Goal: Information Seeking & Learning: Learn about a topic

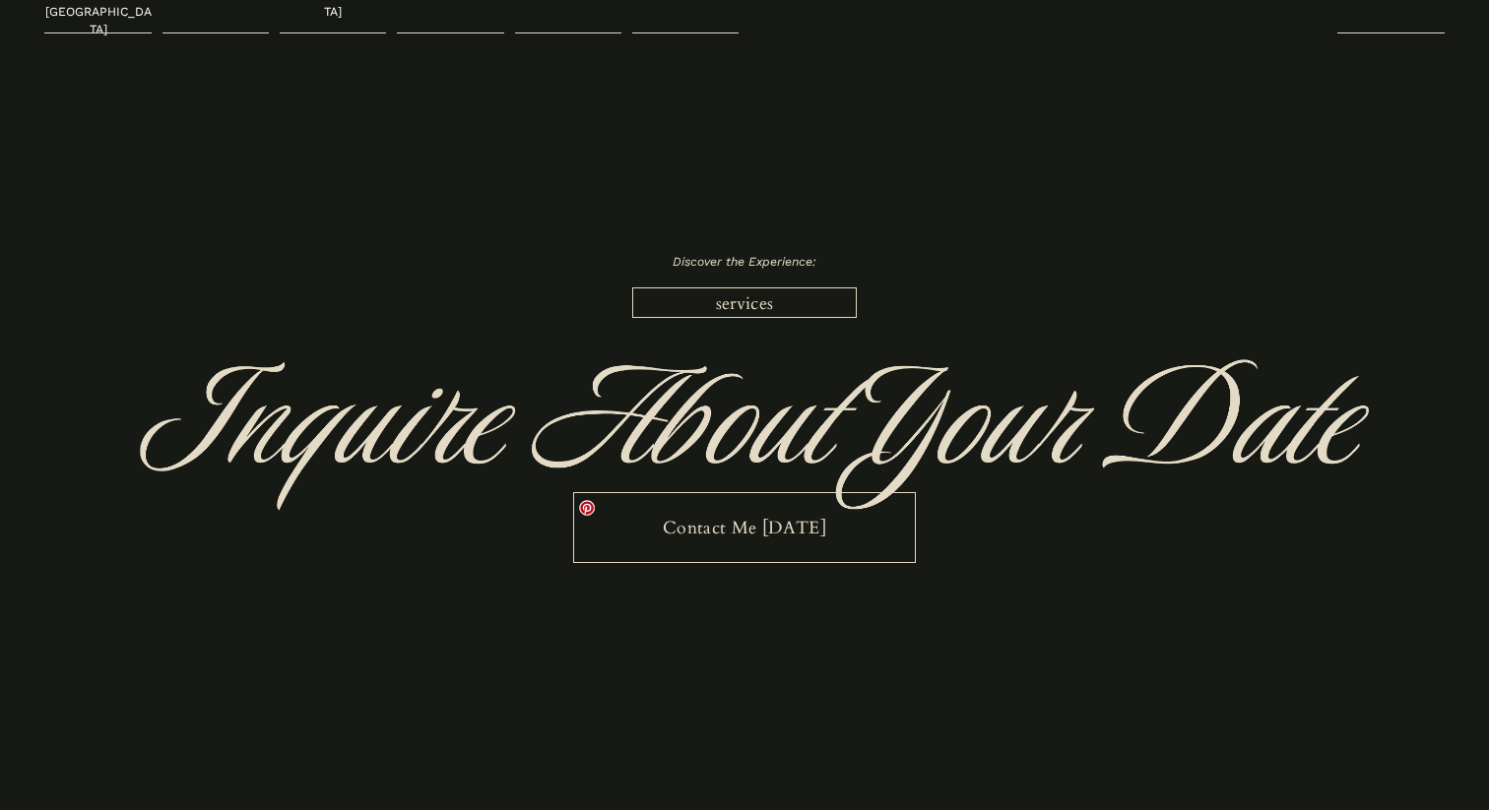
scroll to position [5234, 0]
click at [757, 493] on link "Contact Me [DATE]" at bounding box center [744, 528] width 342 height 71
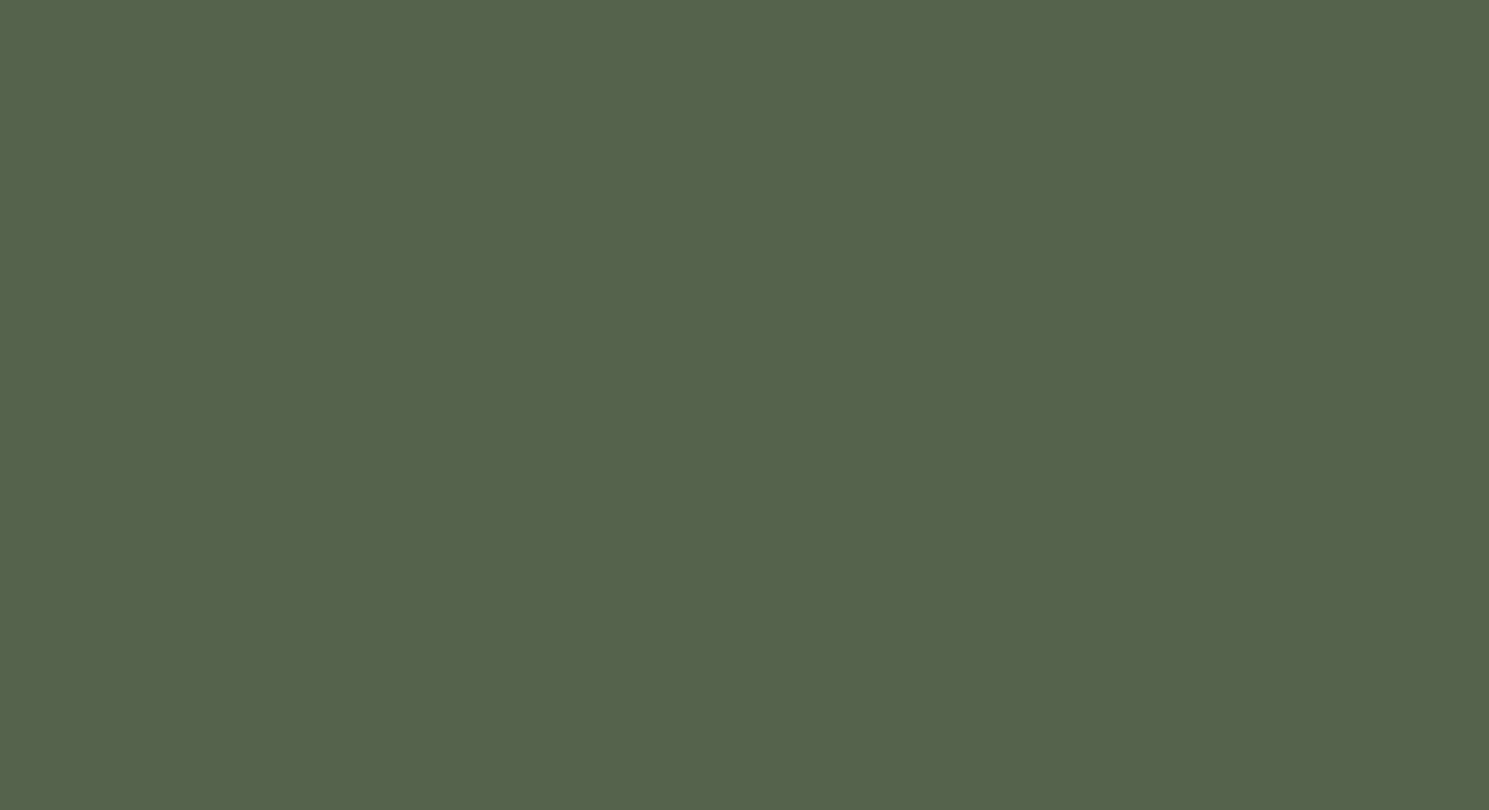
scroll to position [1512, 0]
click at [1454, 477] on div at bounding box center [744, 624] width 1489 height 1986
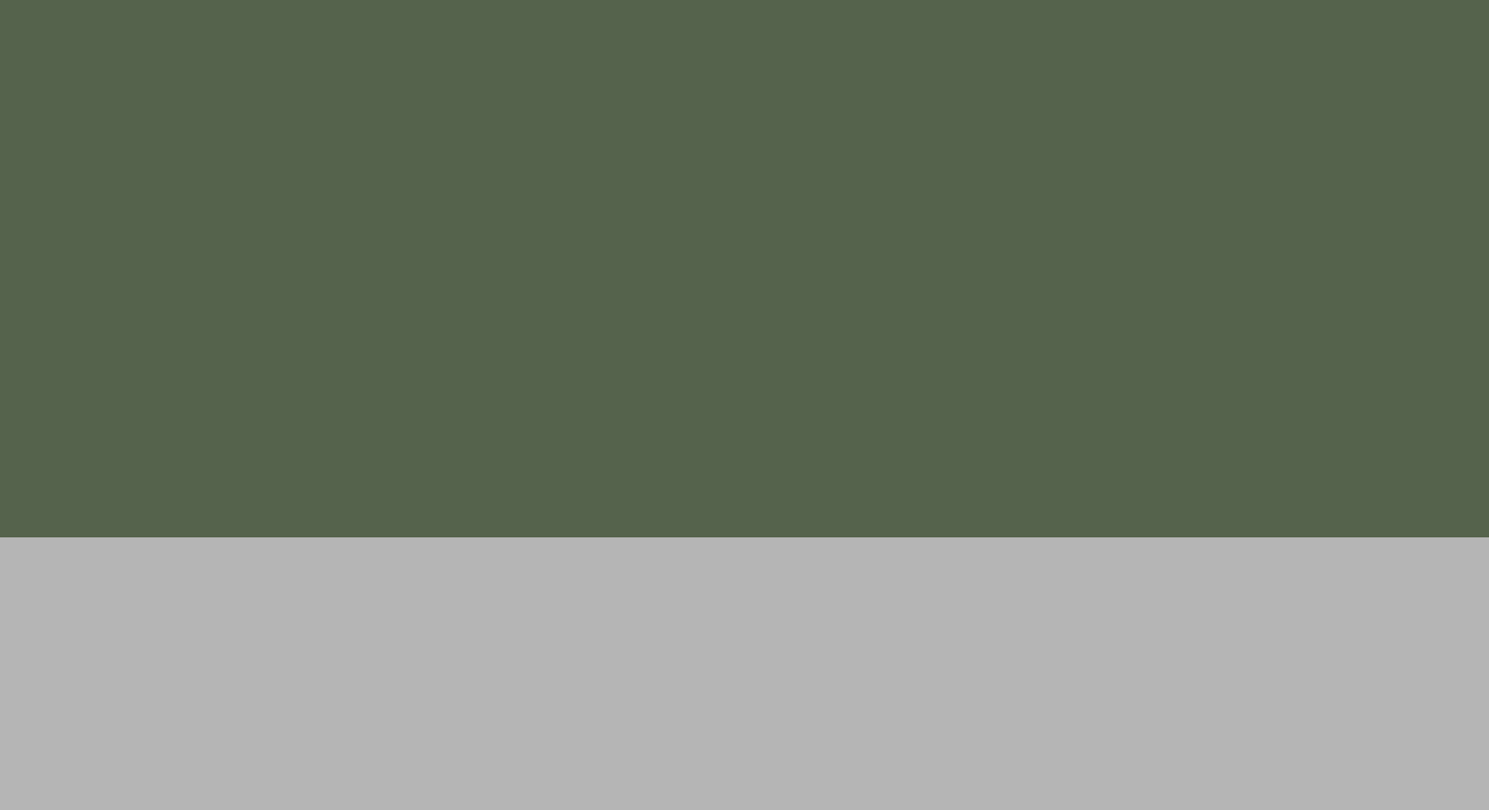
scroll to position [2869, 0]
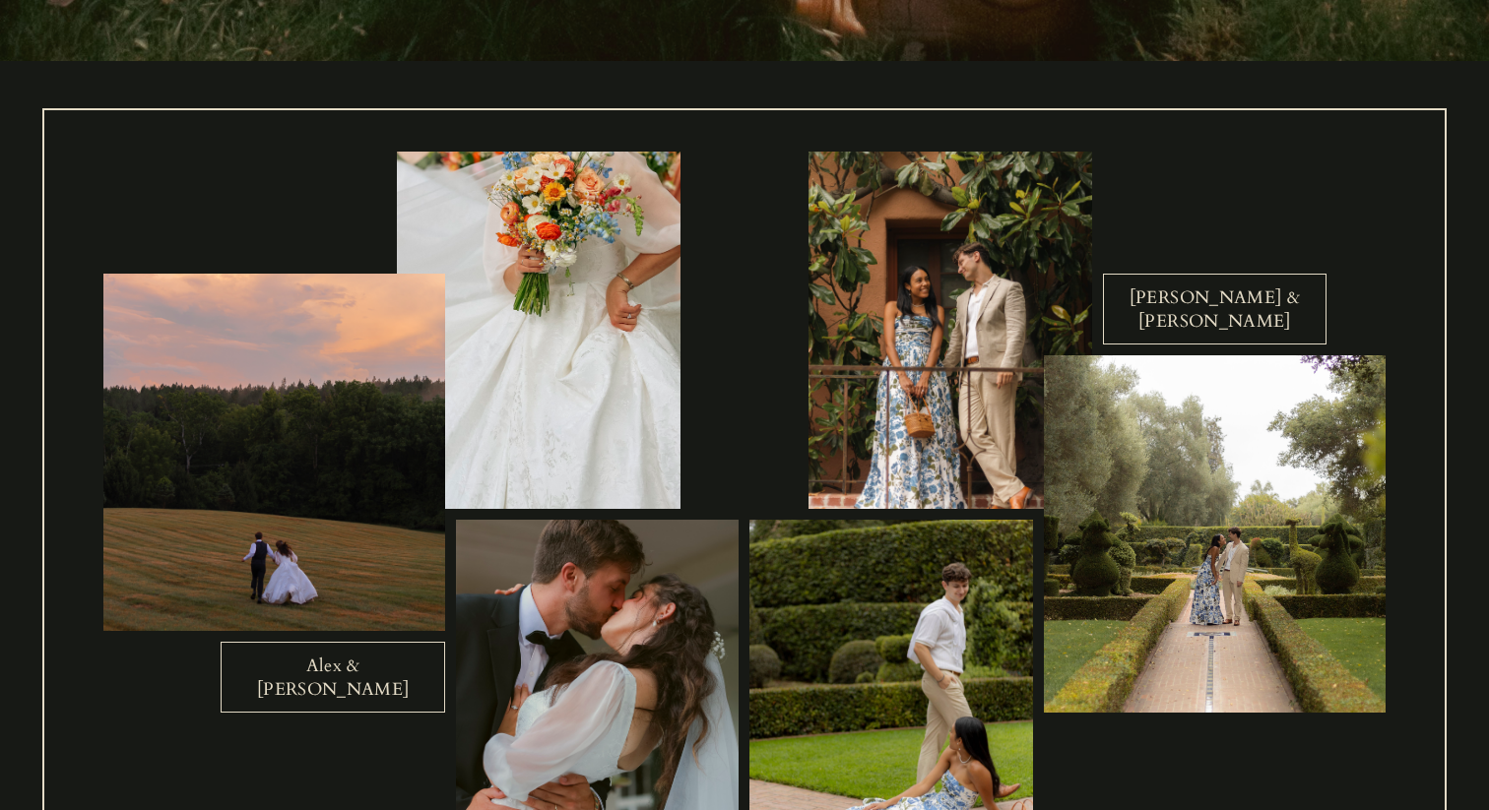
scroll to position [631, 0]
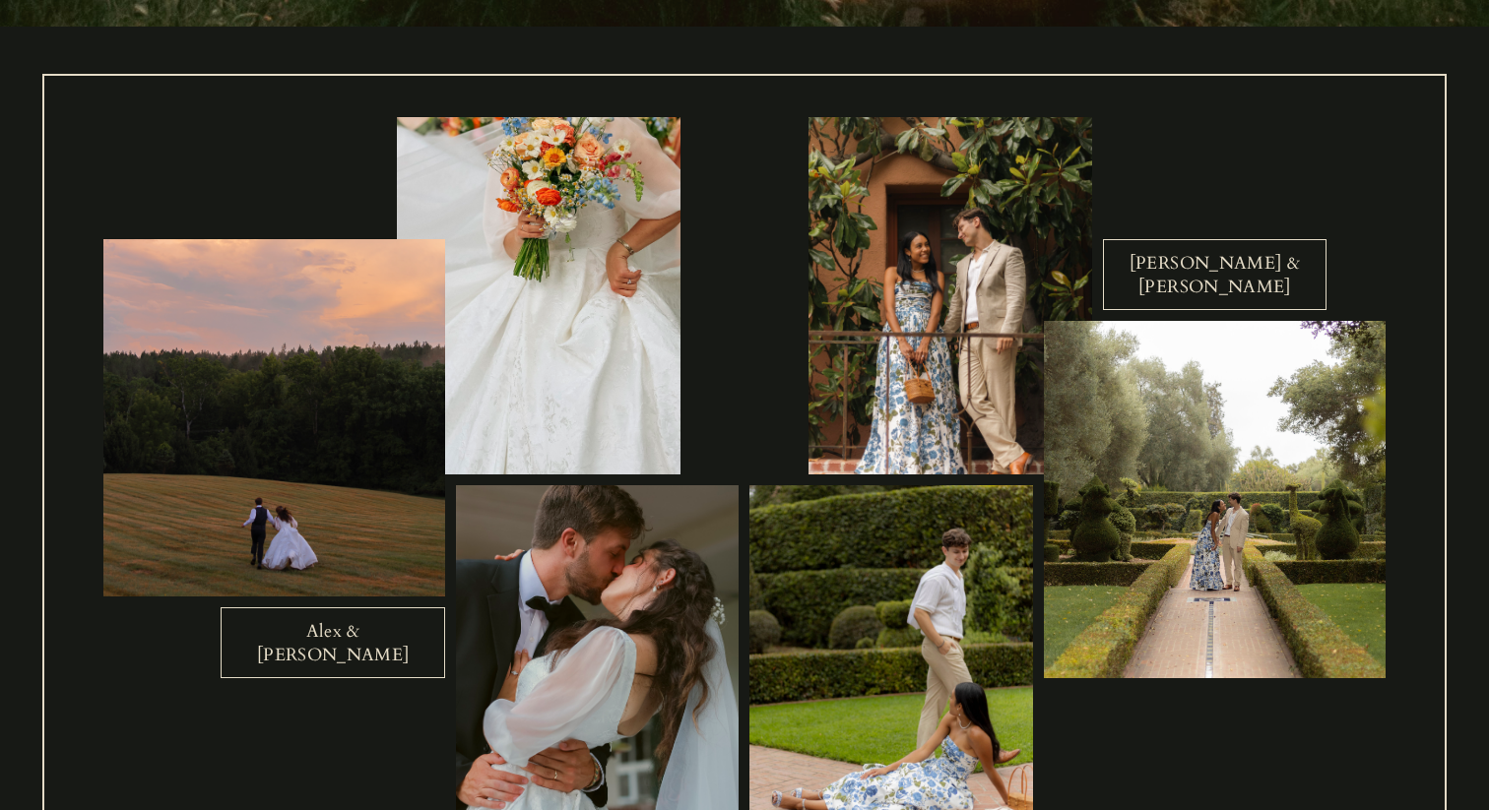
click at [1195, 274] on link "Mitchell & Kristina" at bounding box center [1215, 274] width 224 height 71
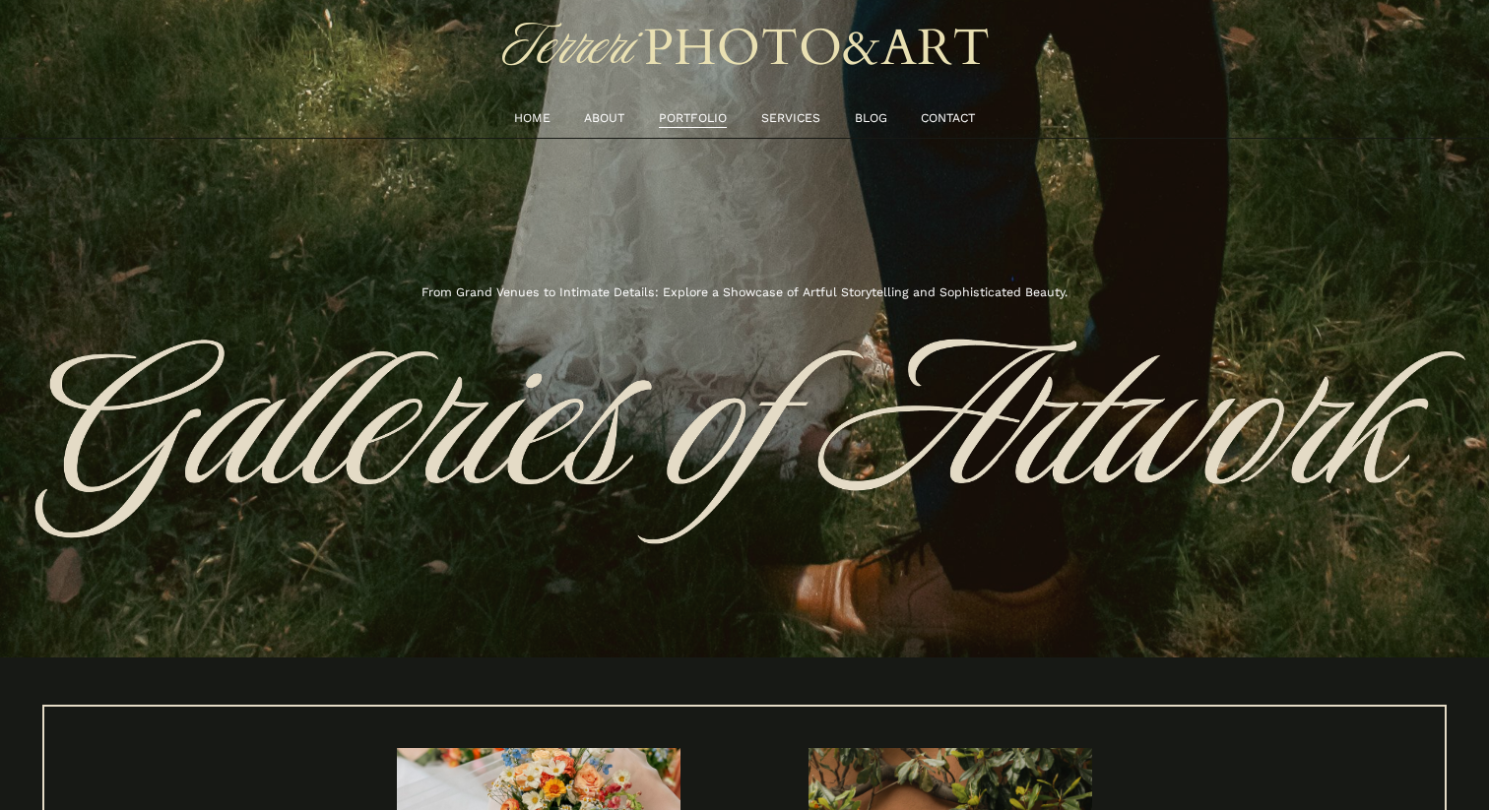
scroll to position [0, 0]
click at [599, 123] on link "ABOUT" at bounding box center [604, 118] width 40 height 21
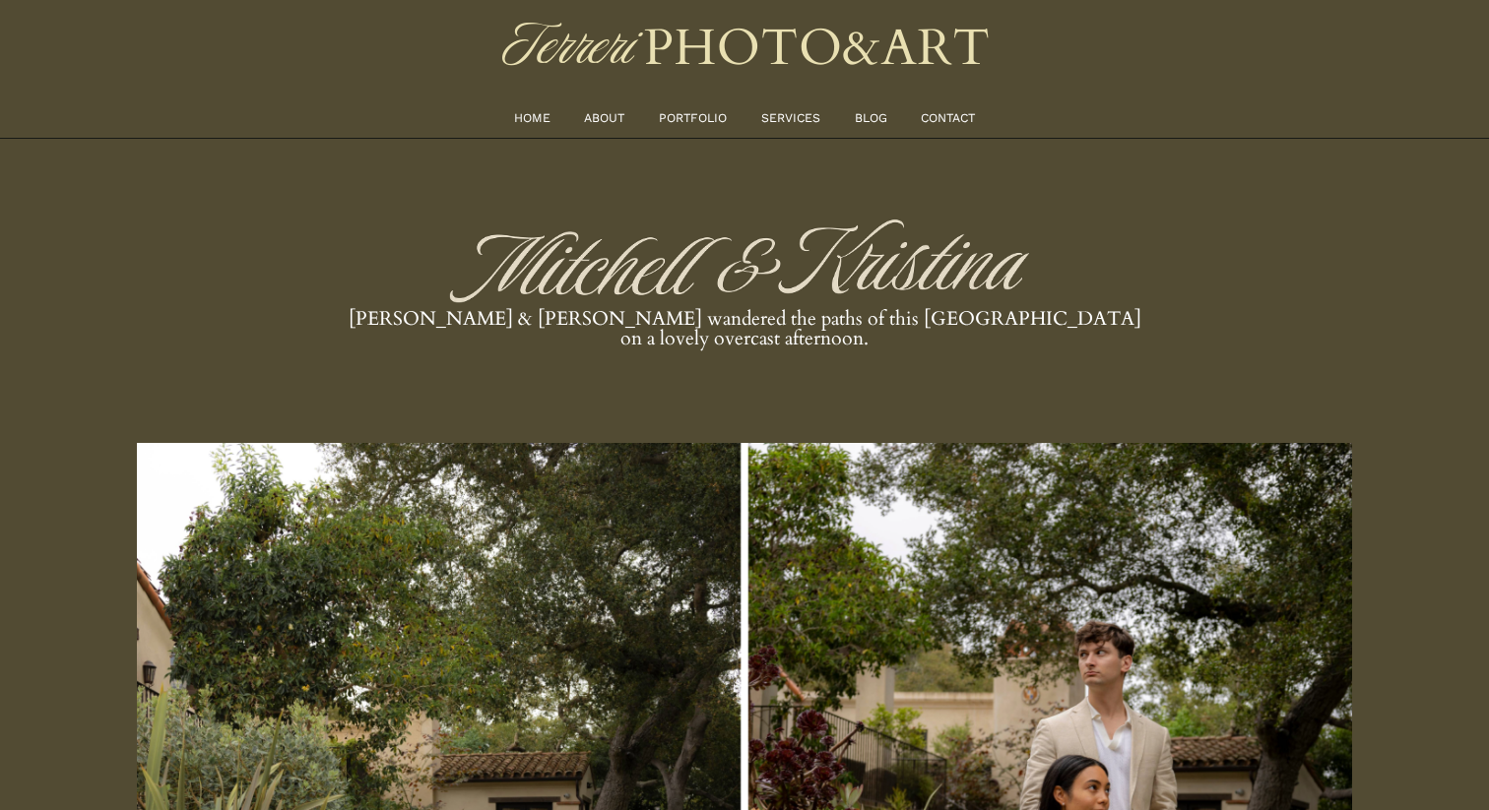
click at [710, 116] on link "PORTFOLIO" at bounding box center [693, 118] width 68 height 21
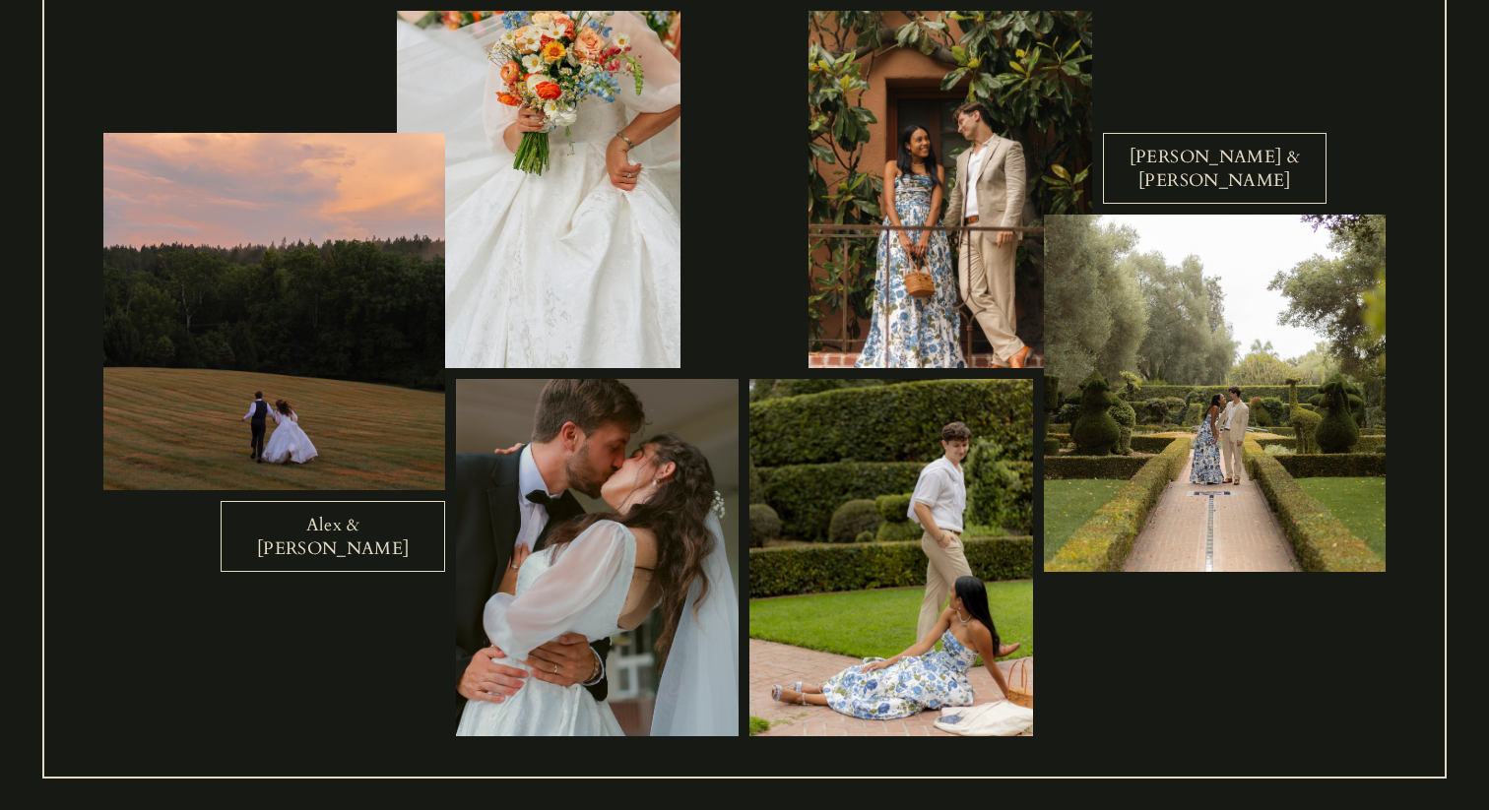
scroll to position [841, 0]
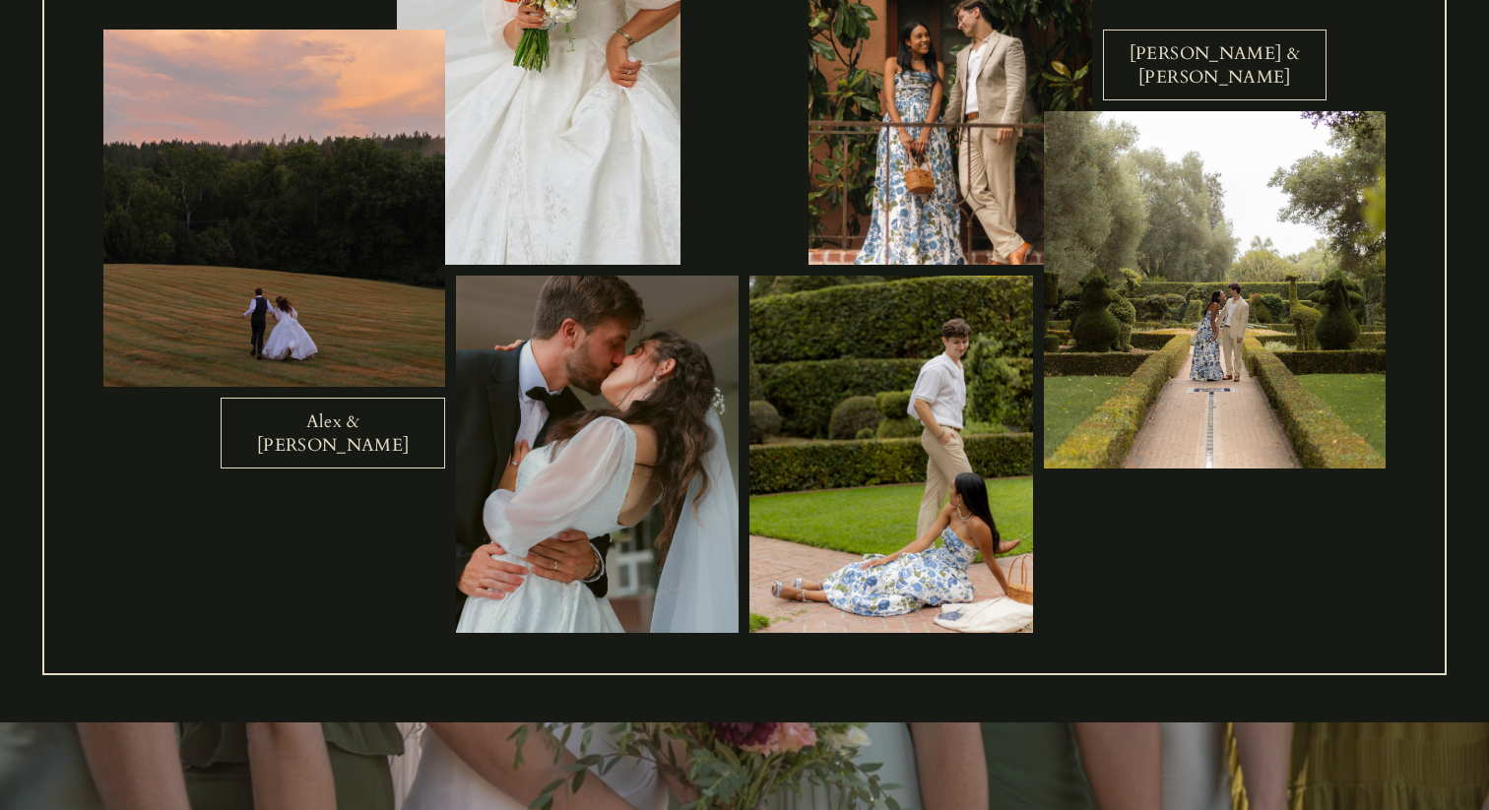
click at [344, 439] on link "Alex & Kathryn" at bounding box center [333, 433] width 224 height 71
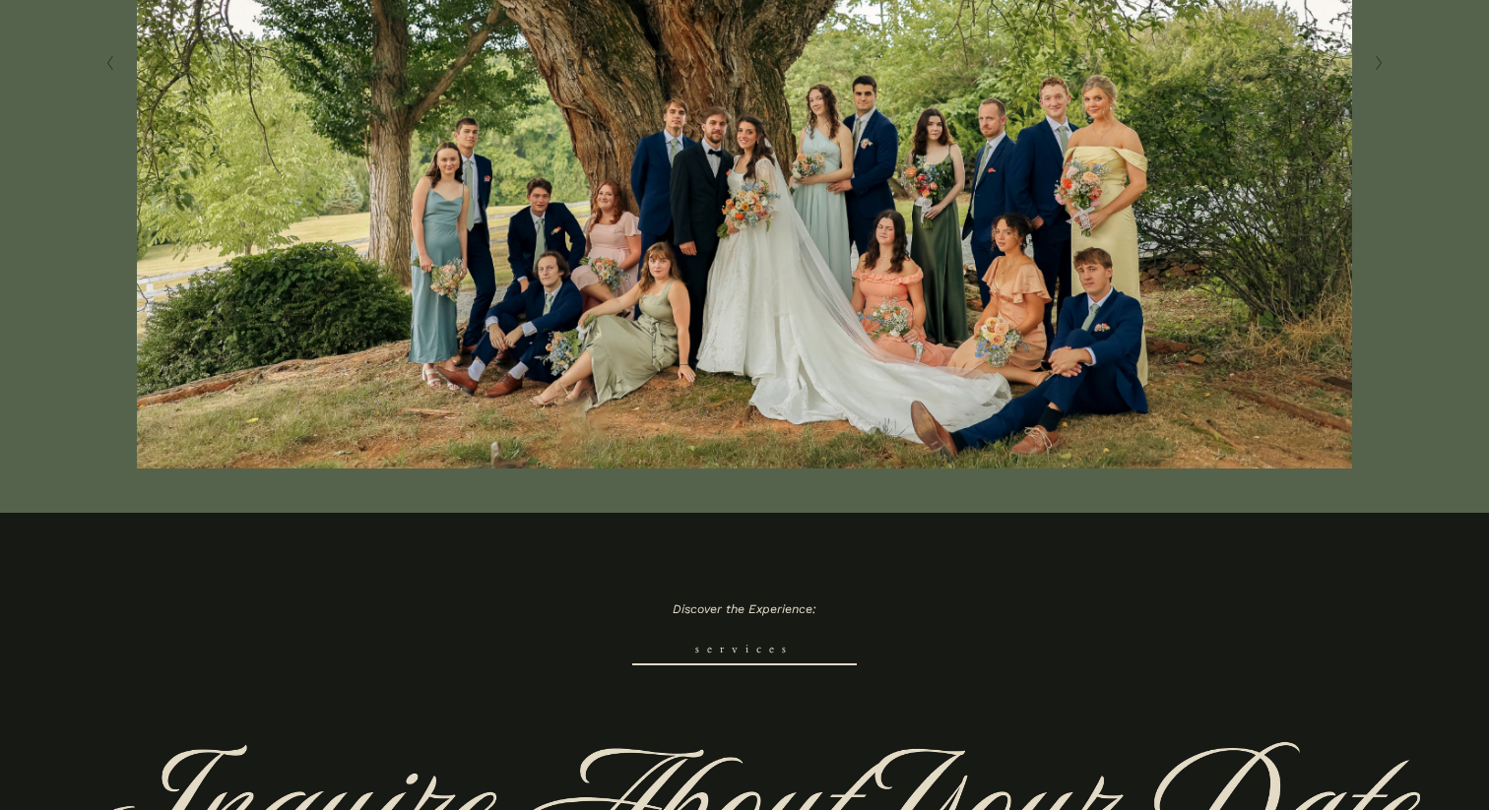
scroll to position [363, 0]
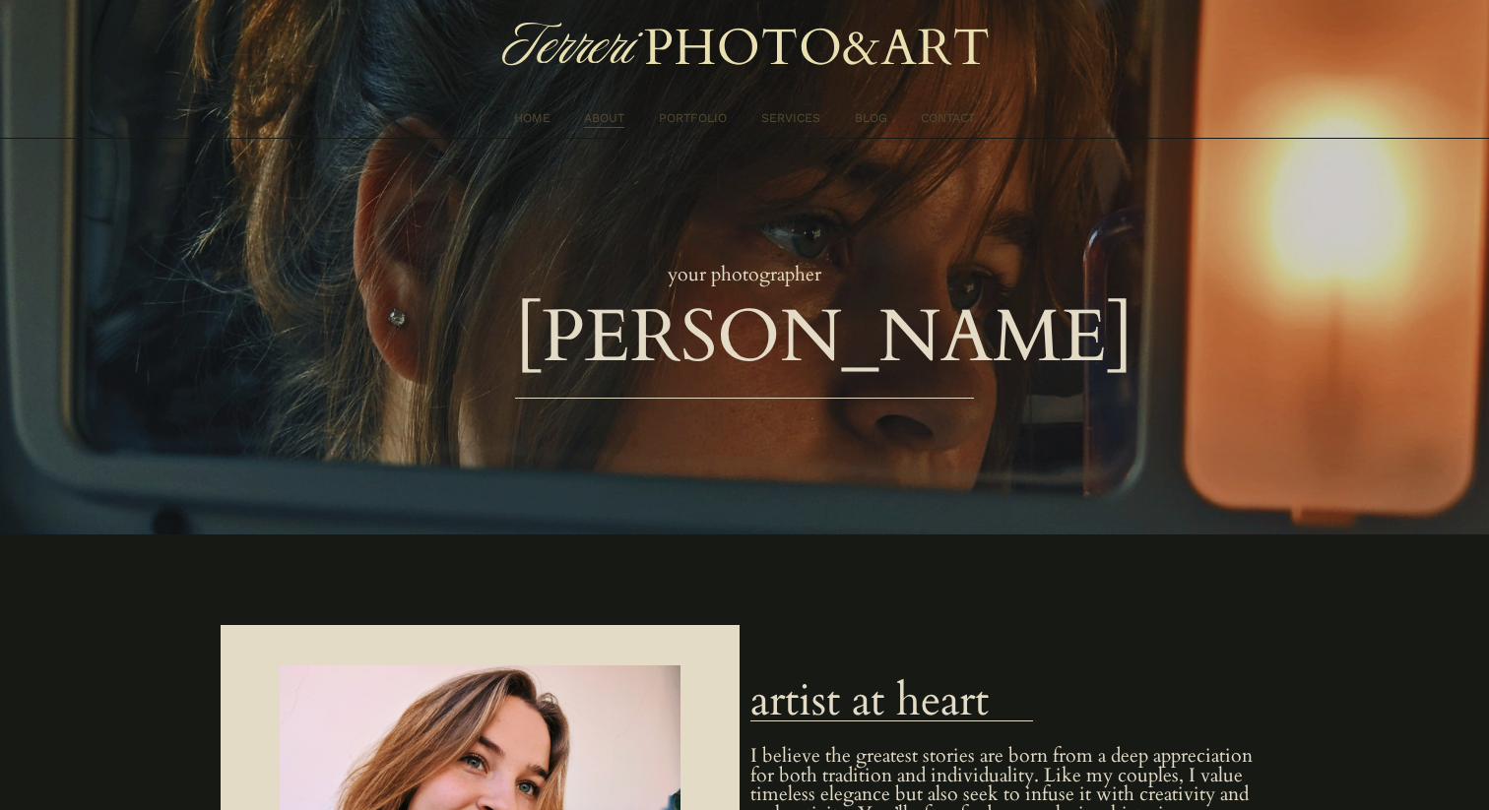
click at [780, 115] on link "SERVICES" at bounding box center [790, 118] width 59 height 21
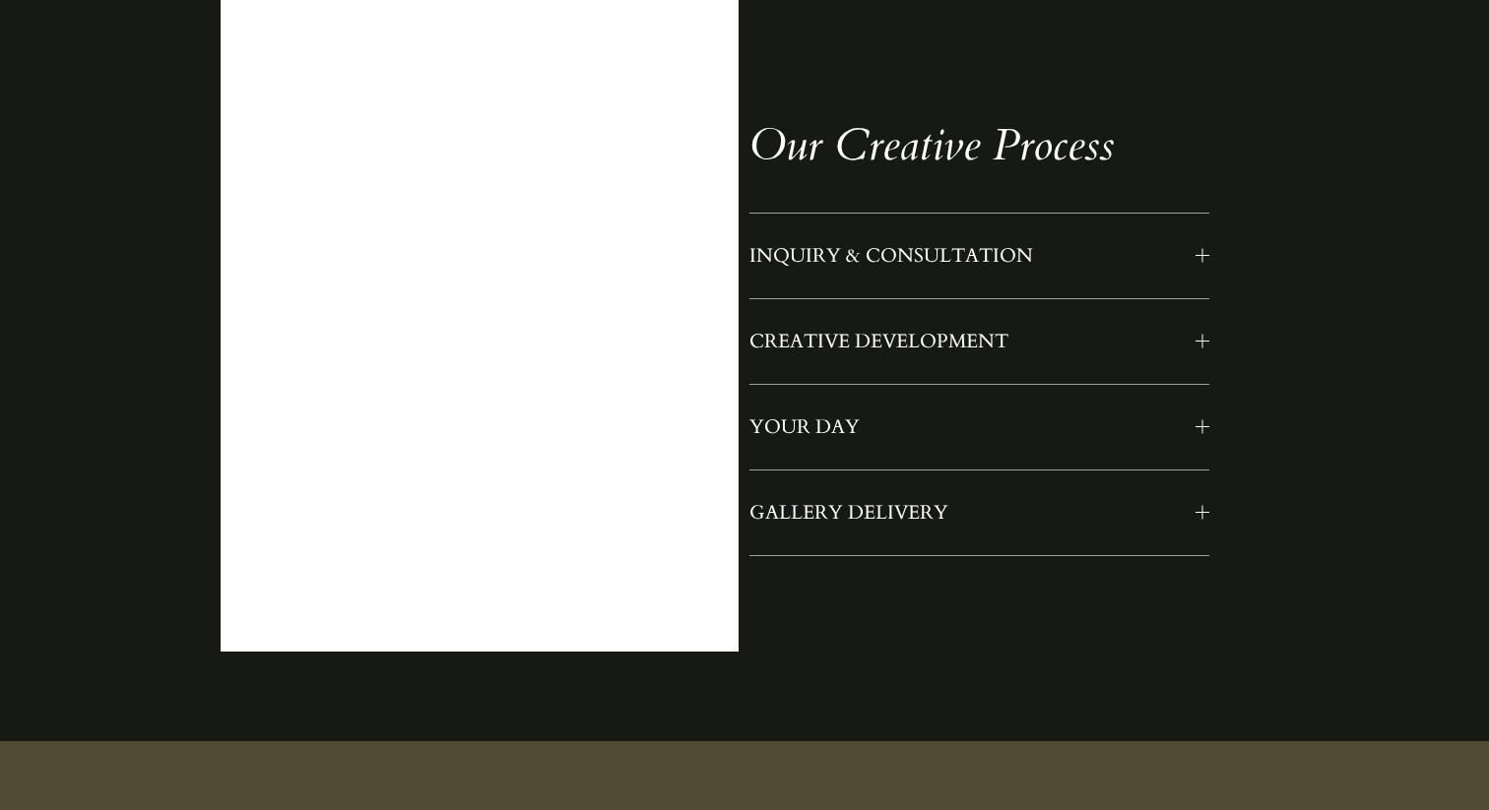
scroll to position [1687, 0]
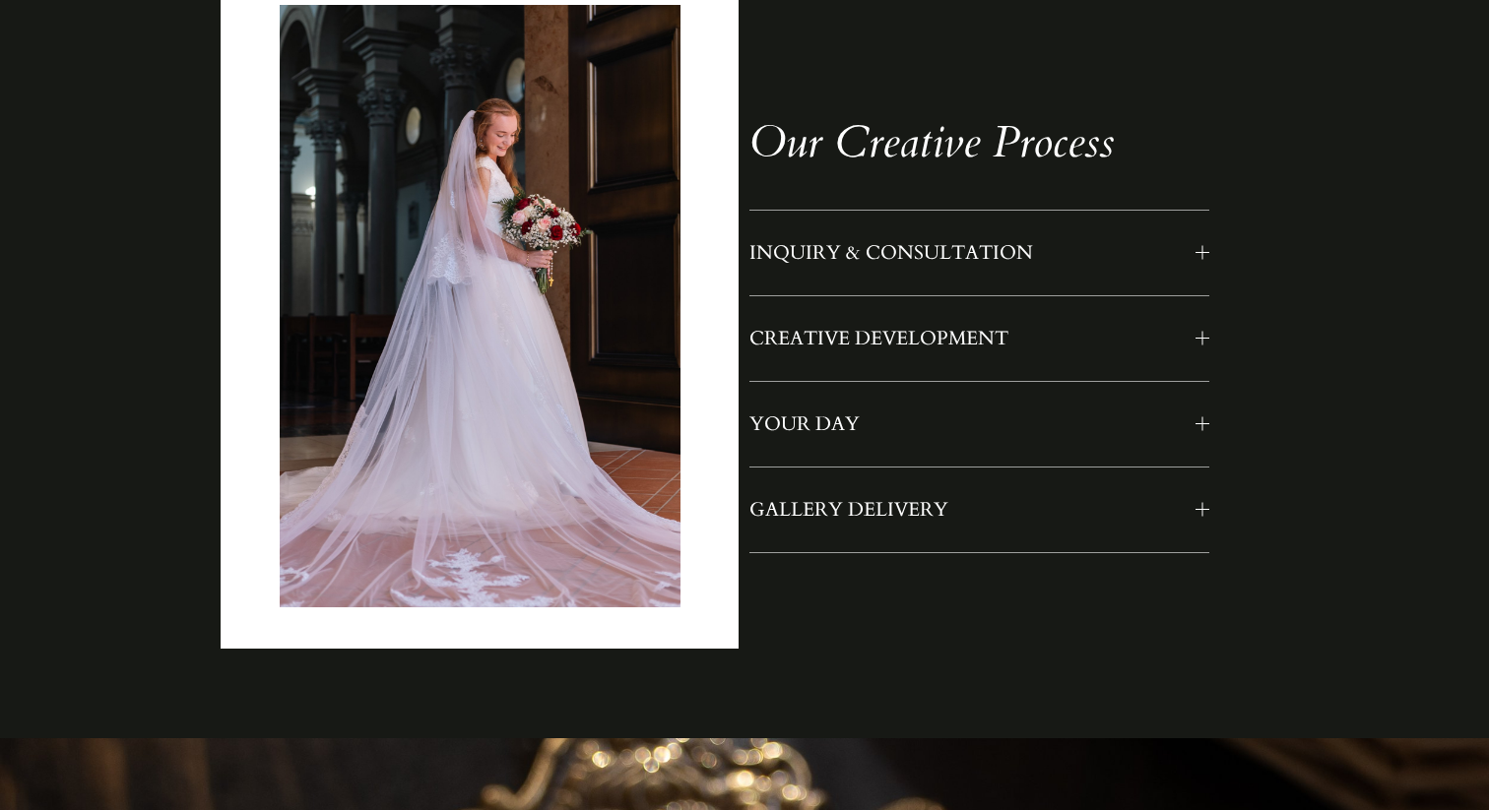
click at [1182, 255] on span "INQUIRY & CONSULTATION" at bounding box center [971, 253] width 445 height 26
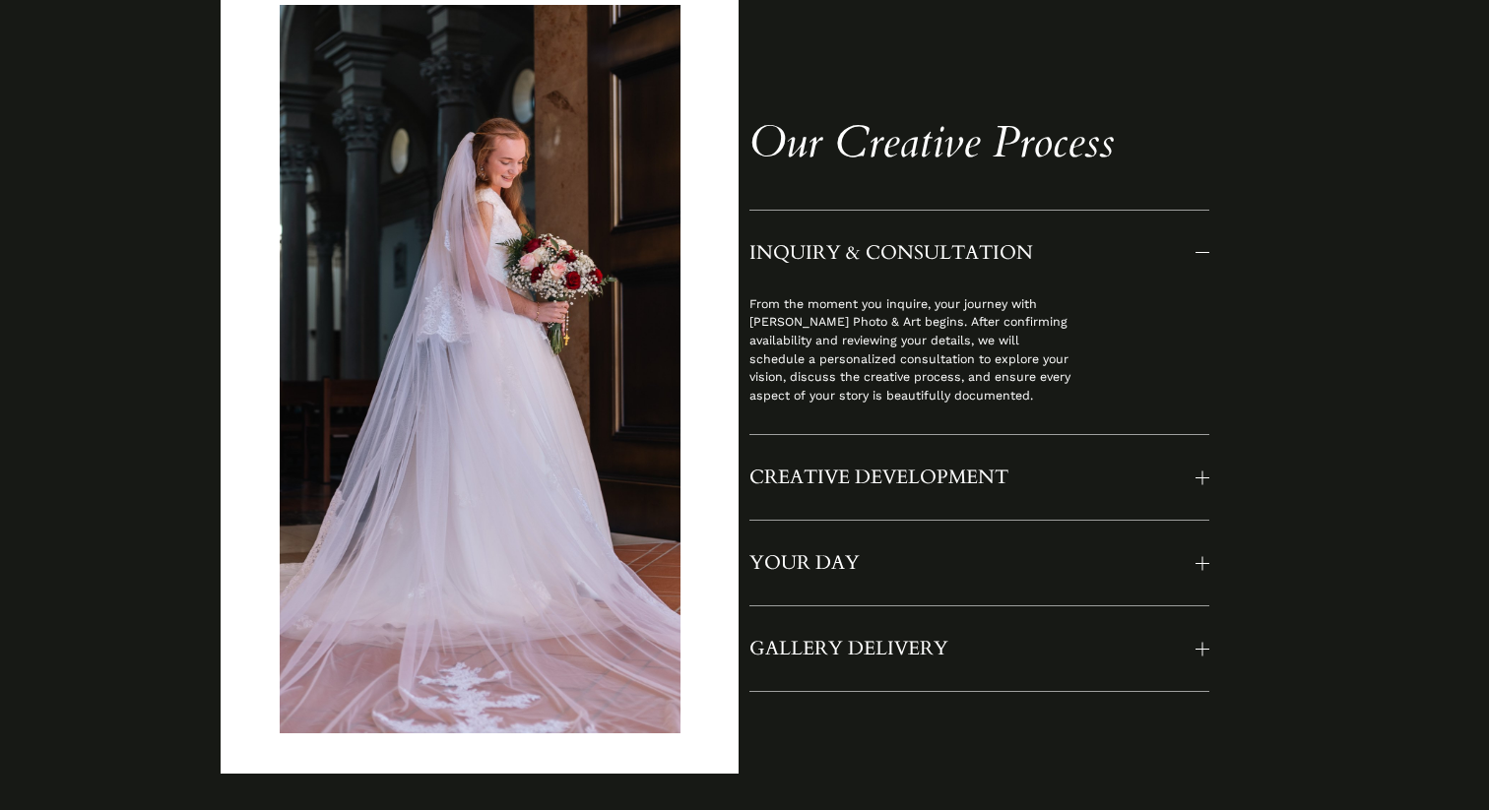
click at [1182, 255] on span "INQUIRY & CONSULTATION" at bounding box center [971, 253] width 445 height 26
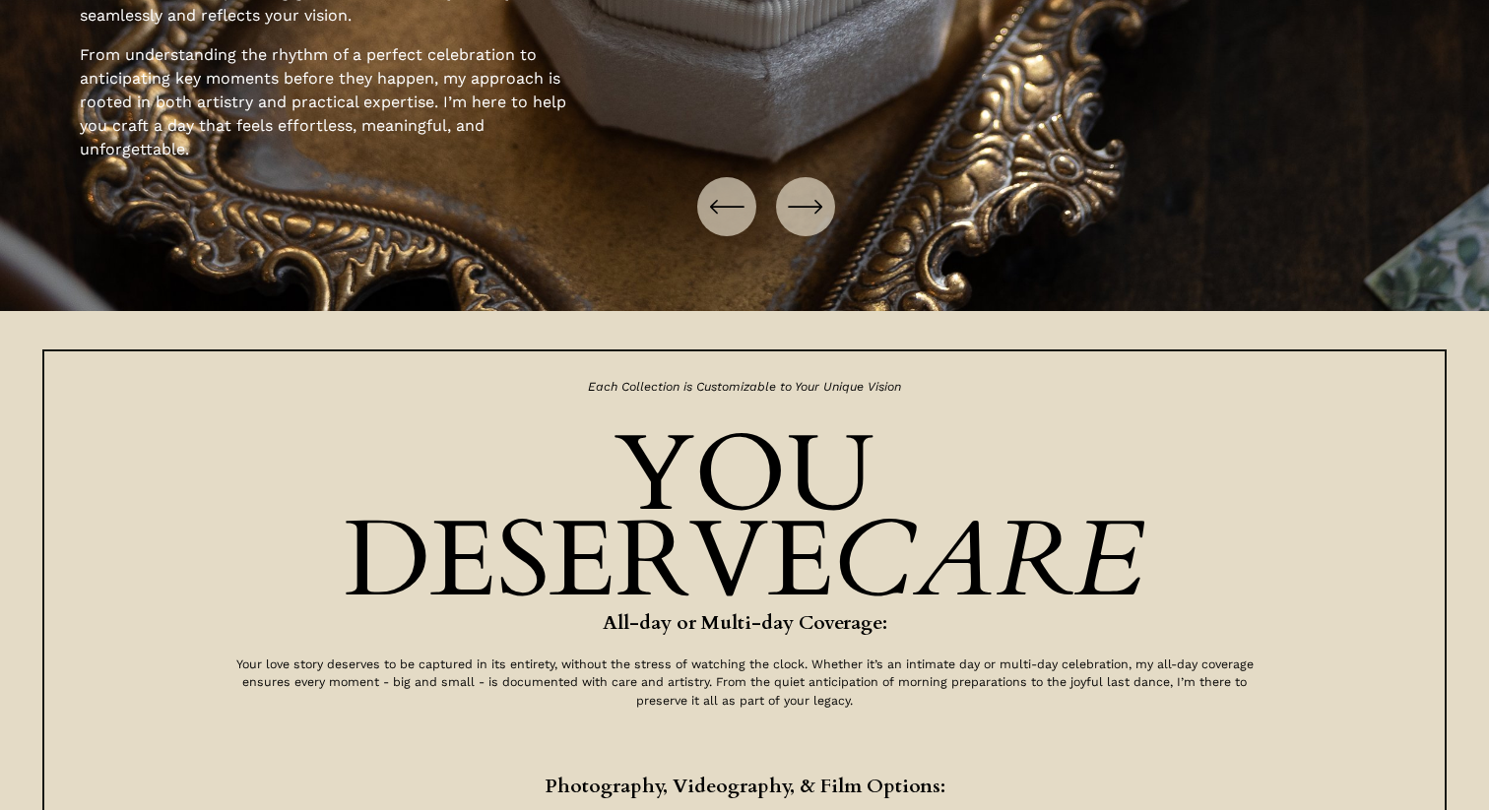
scroll to position [2977, 0]
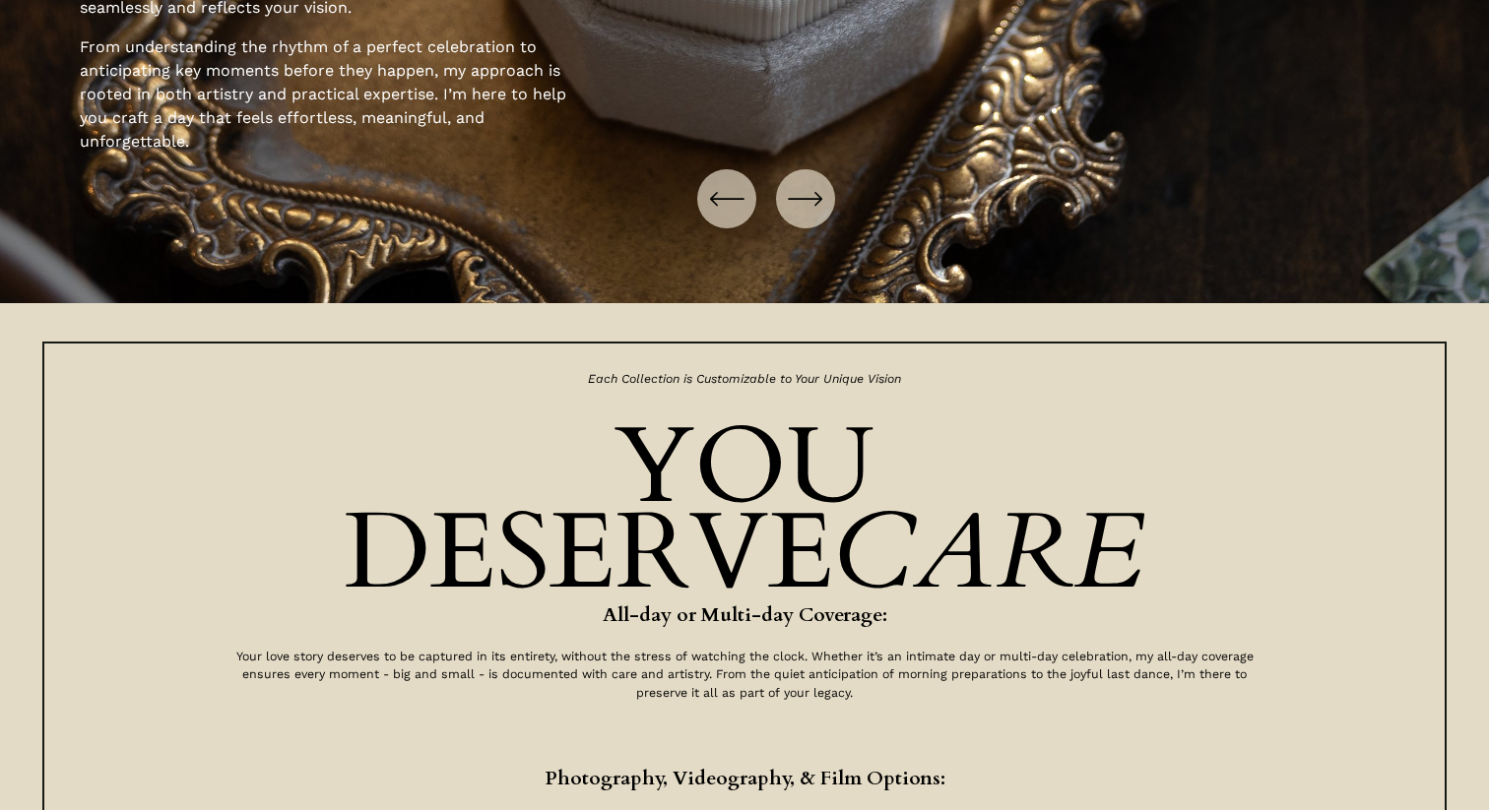
click at [792, 231] on div at bounding box center [744, 236] width 1489 height 134
click at [798, 210] on icon "\a \a \a Next\a \a" at bounding box center [805, 198] width 35 height 35
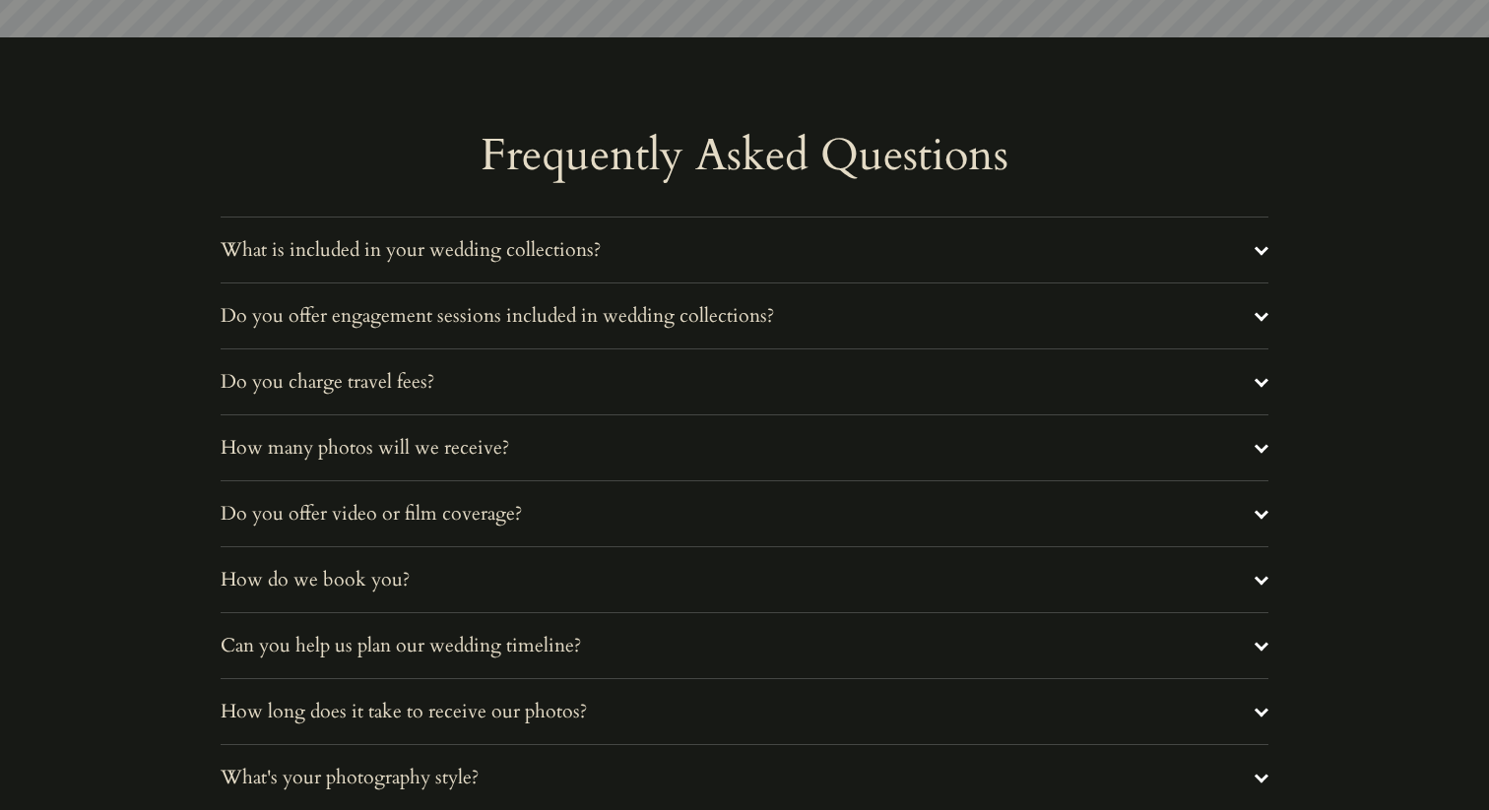
scroll to position [6976, 0]
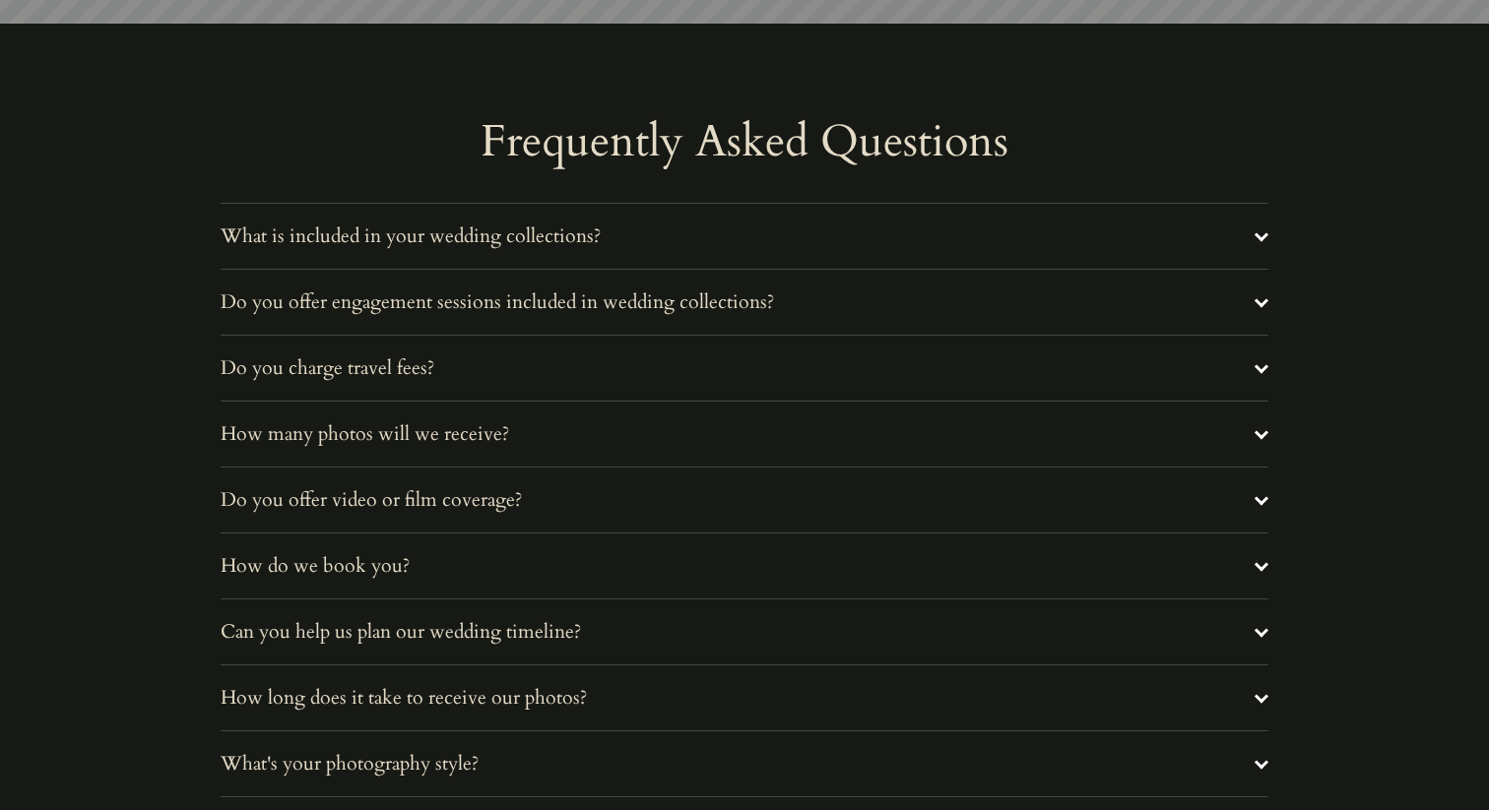
click at [638, 251] on button "What is included in your wedding collections?" at bounding box center [744, 236] width 1047 height 65
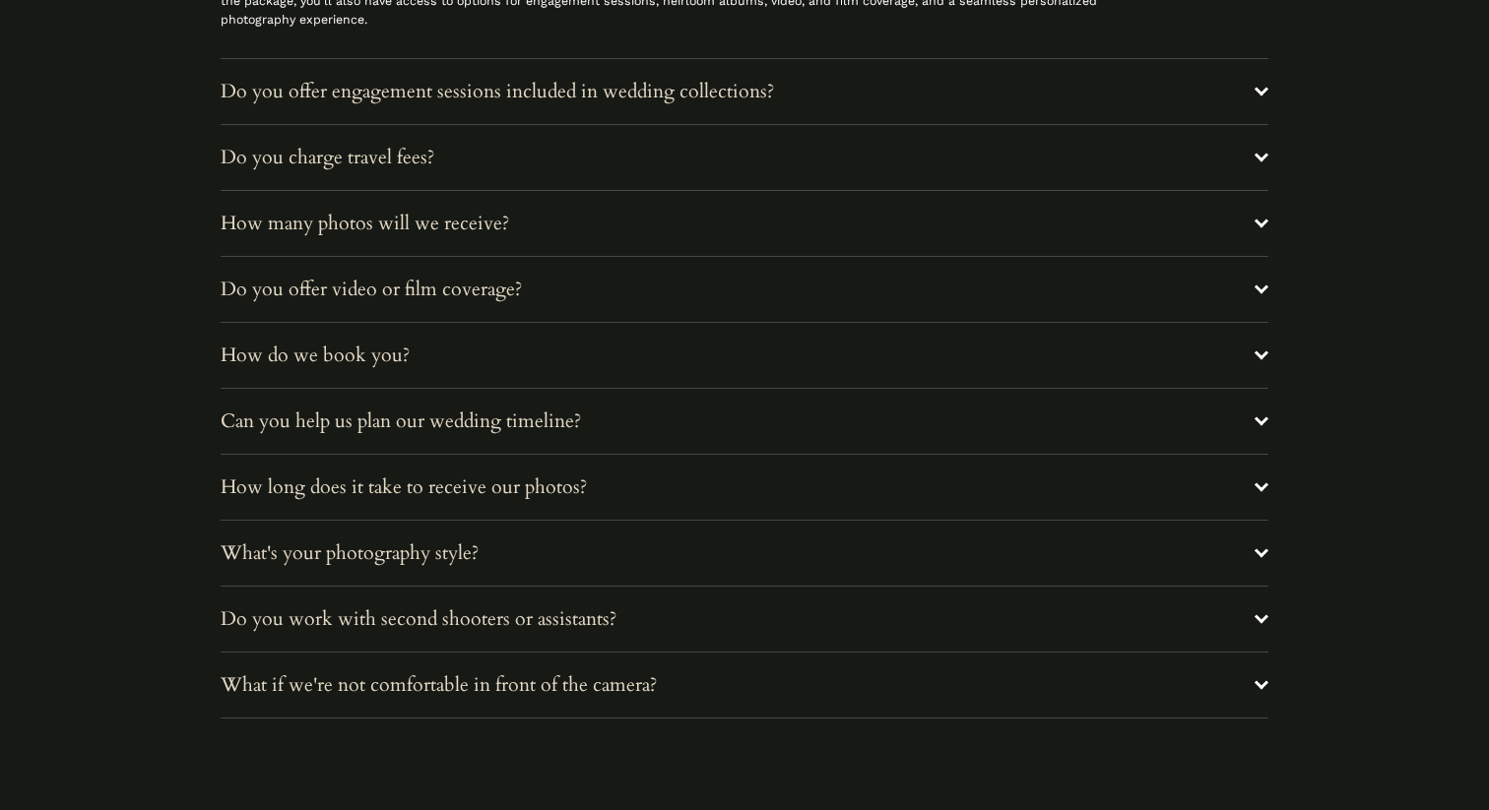
scroll to position [7372, 0]
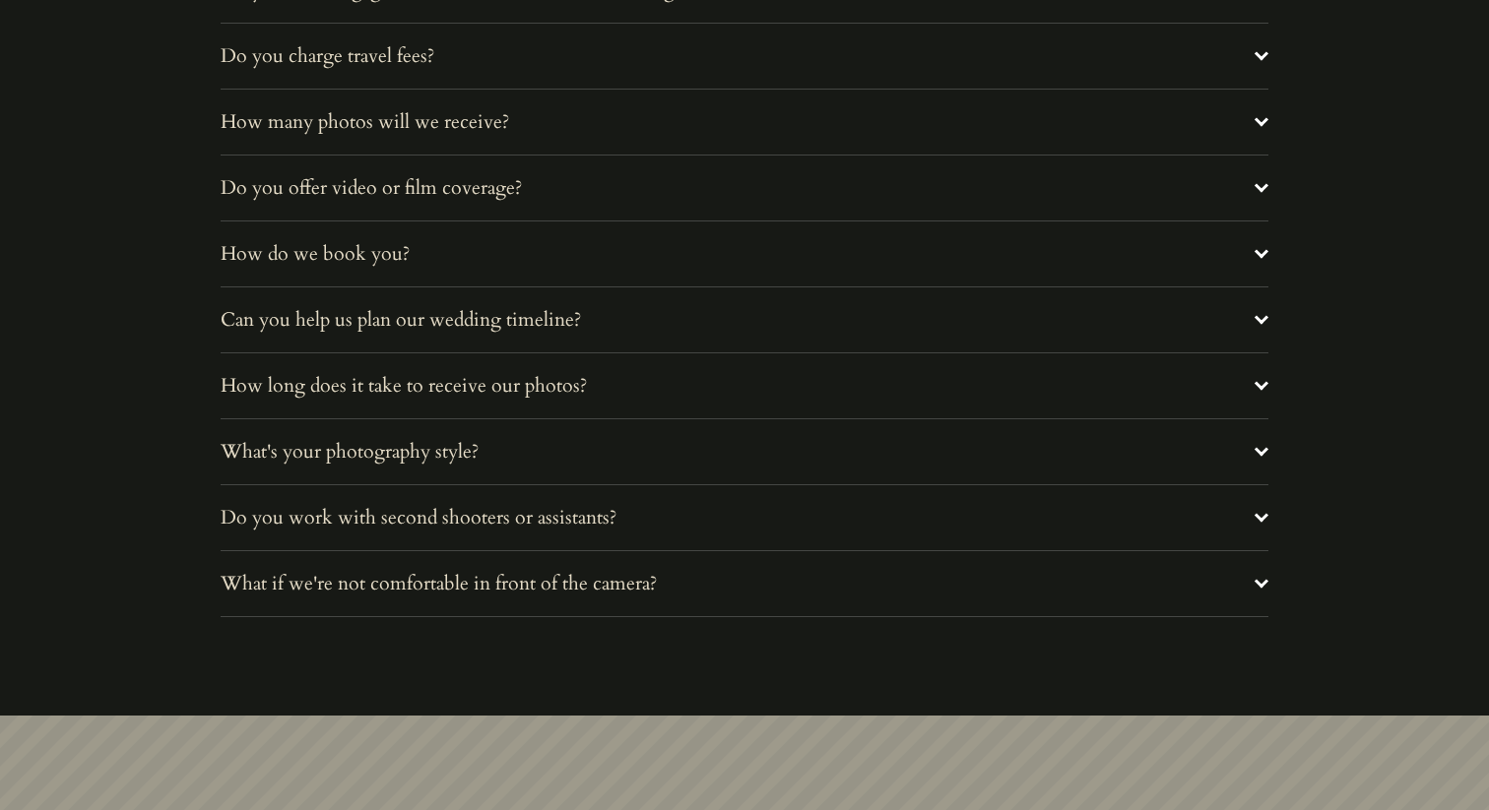
click at [599, 334] on button "Can you help us plan our wedding timeline?" at bounding box center [744, 319] width 1047 height 65
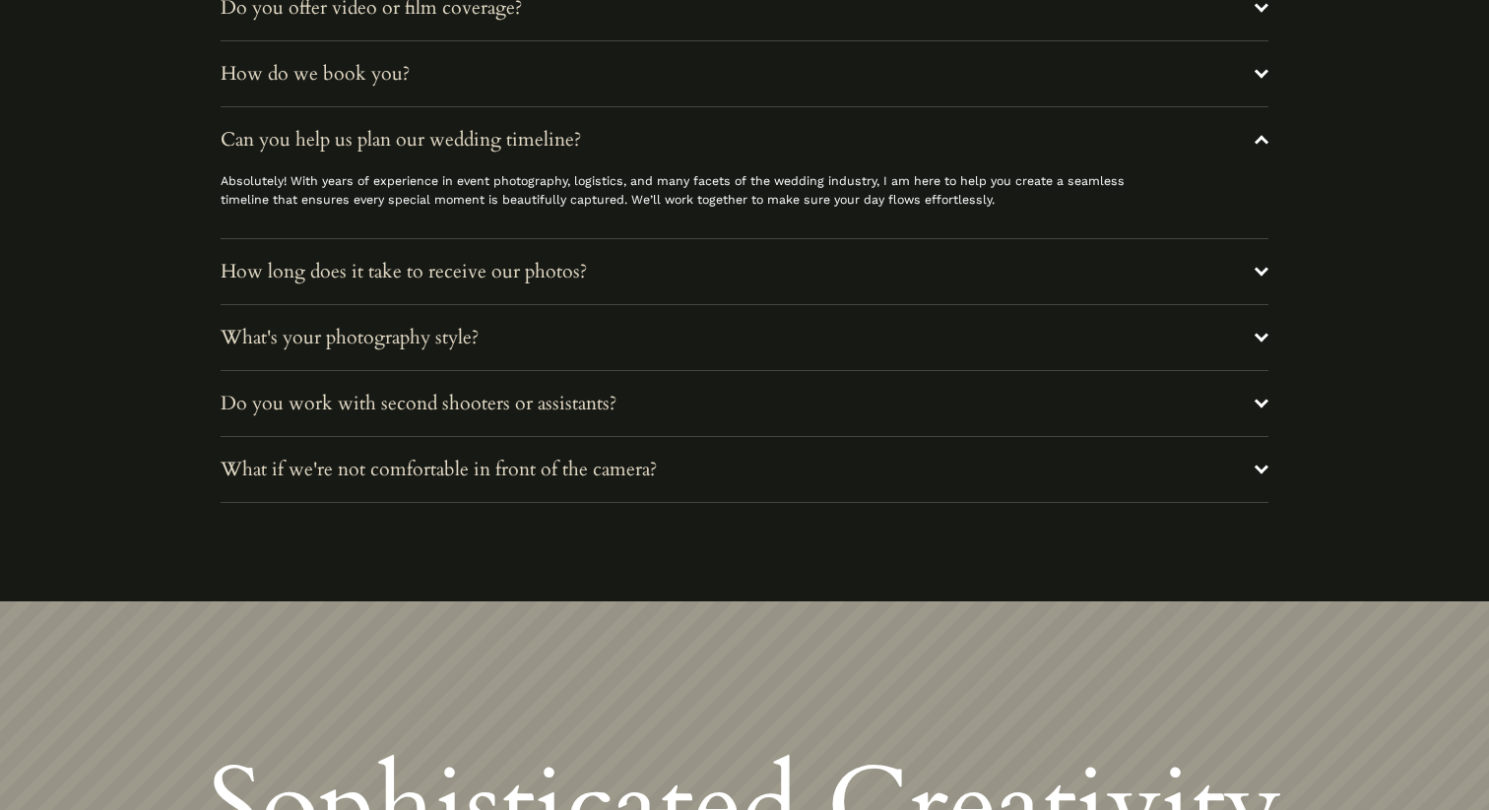
scroll to position [7556, 0]
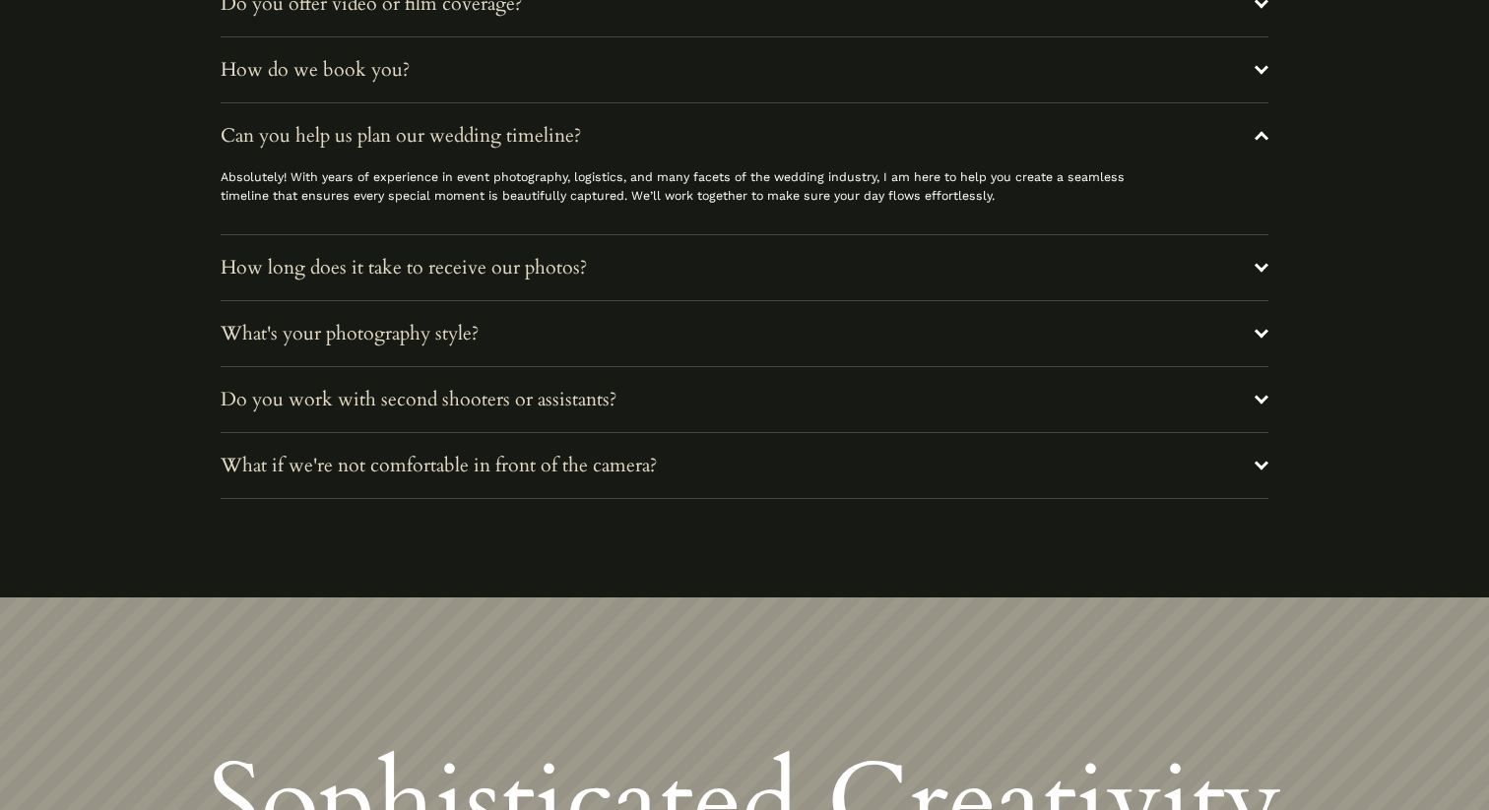
click at [573, 459] on span "What if we're not comfortable in front of the camera?" at bounding box center [737, 466] width 1033 height 26
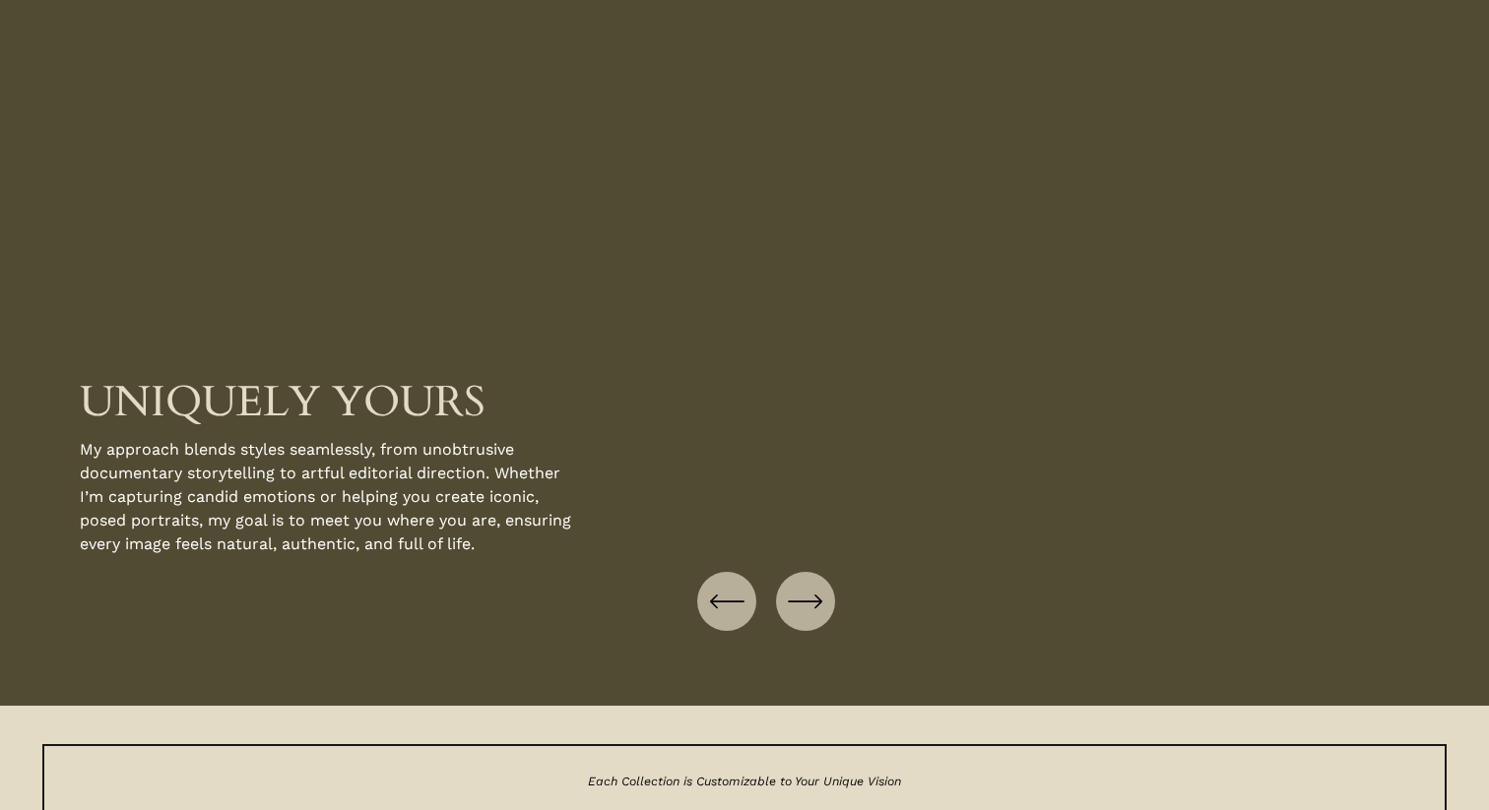
scroll to position [2544, 0]
